Goal: Check status: Check status

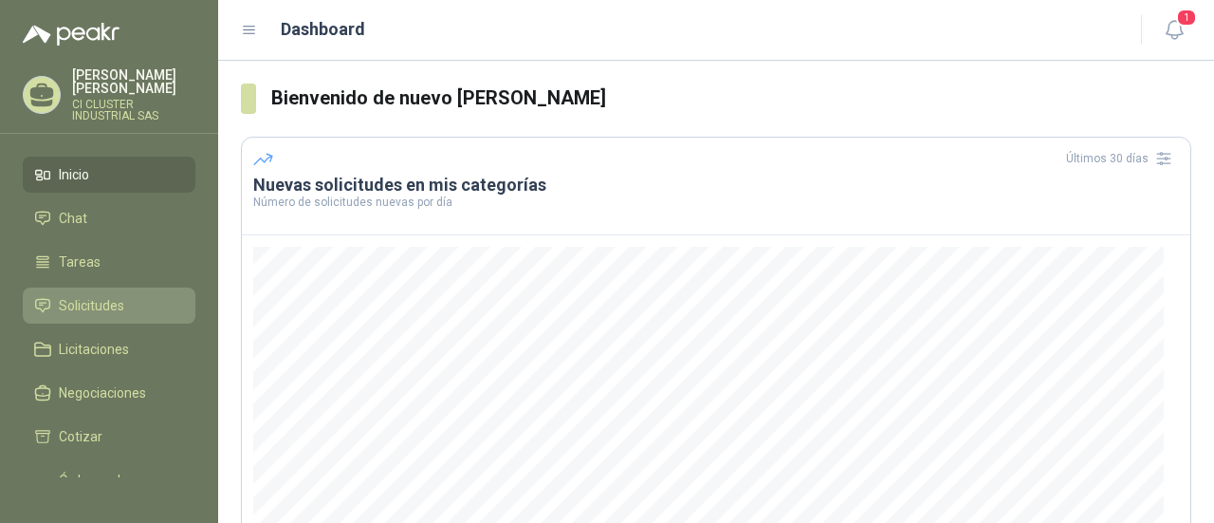
click at [118, 295] on span "Solicitudes" at bounding box center [91, 305] width 65 height 21
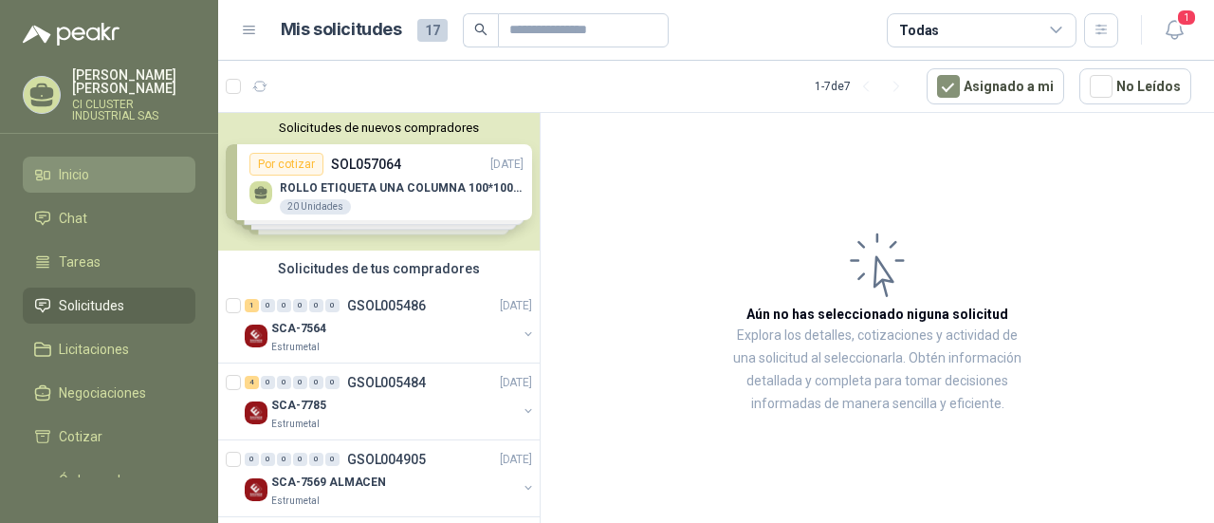
click at [87, 164] on span "Inicio" at bounding box center [74, 174] width 30 height 21
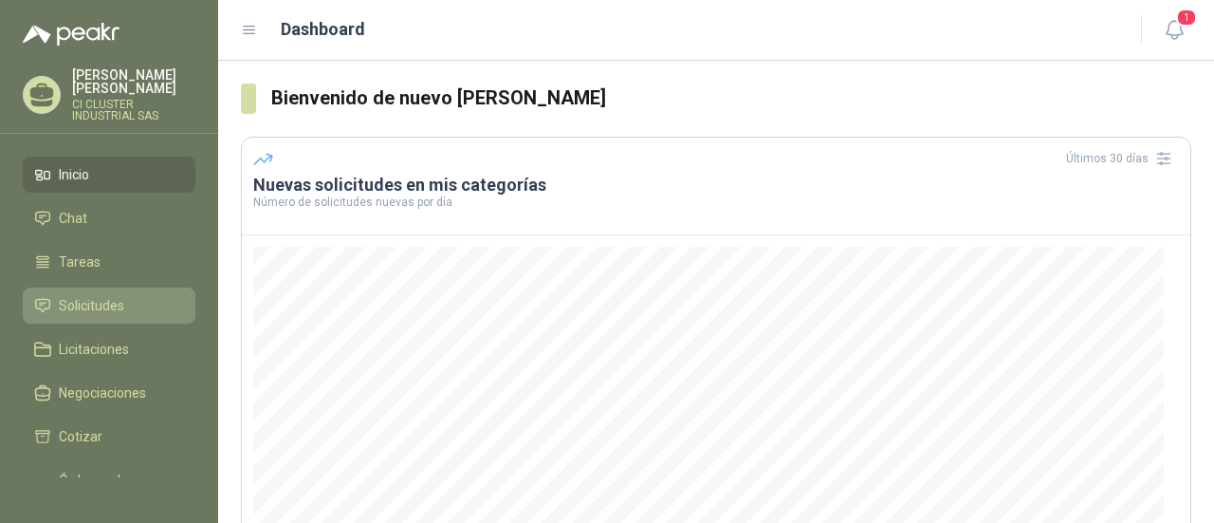
click at [102, 299] on span "Solicitudes" at bounding box center [91, 305] width 65 height 21
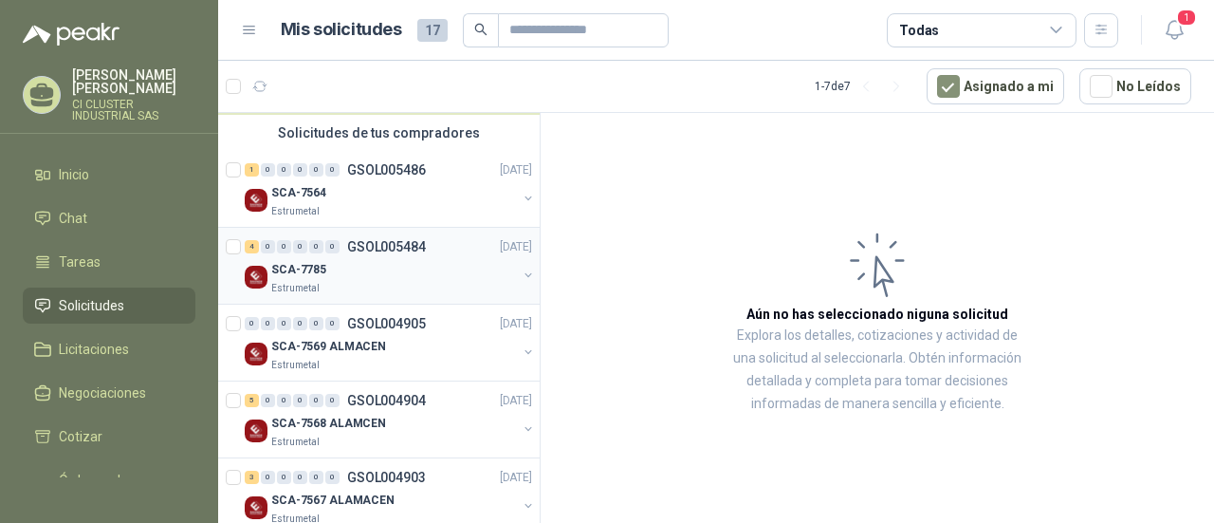
scroll to position [95, 0]
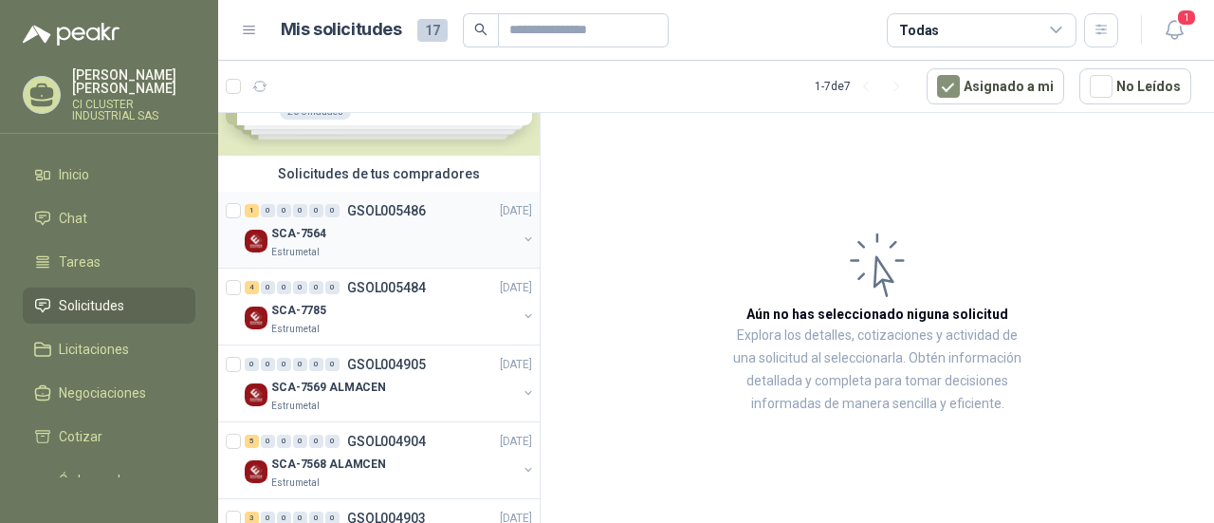
click at [367, 204] on p "GSOL005486" at bounding box center [386, 210] width 79 height 13
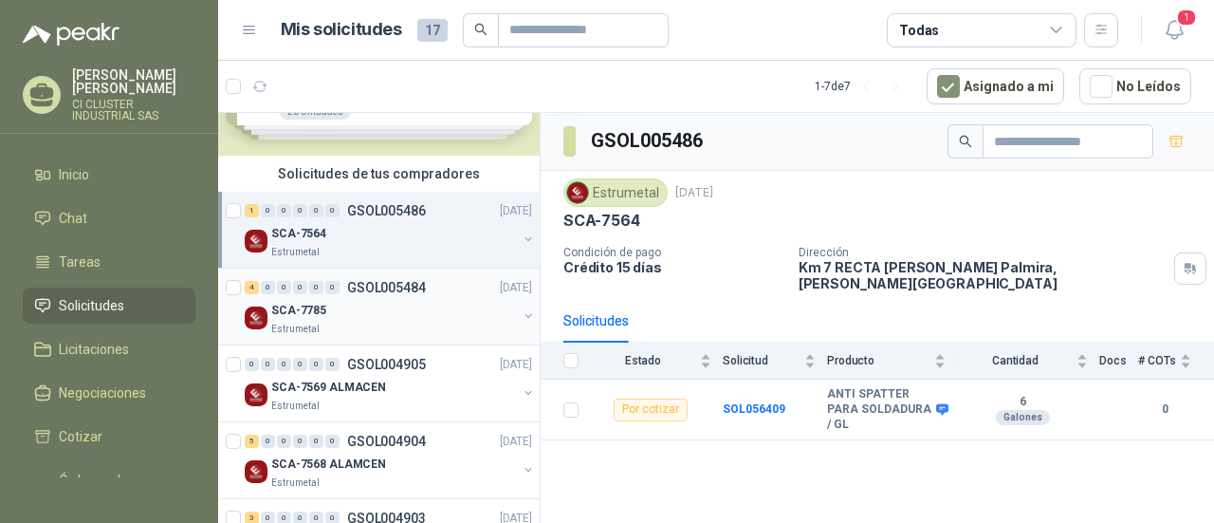
click at [302, 319] on div "SCA-7785" at bounding box center [394, 310] width 246 height 23
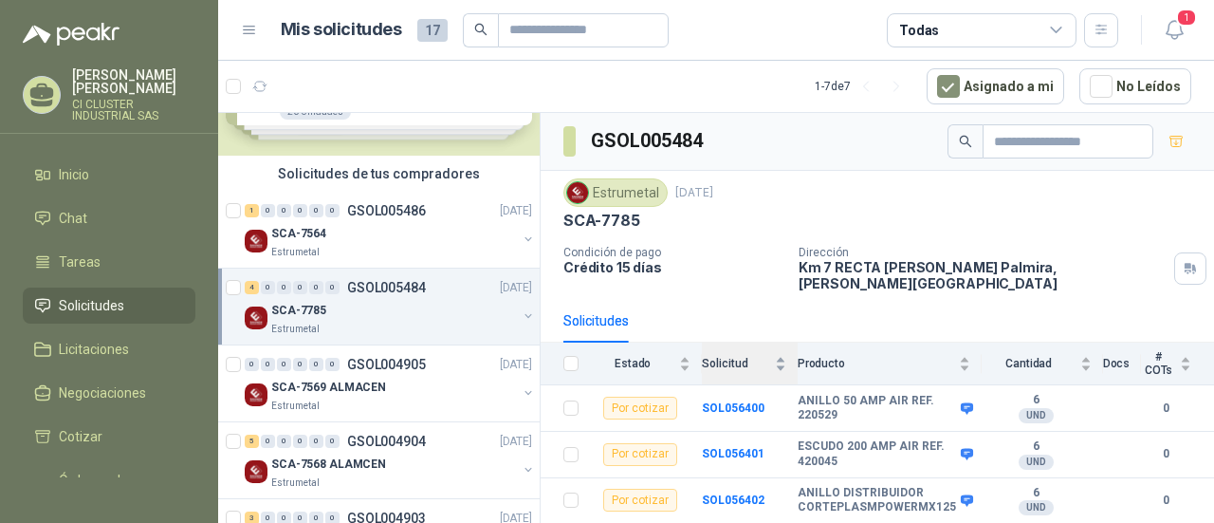
scroll to position [26, 0]
